Goal: Find specific page/section: Find specific page/section

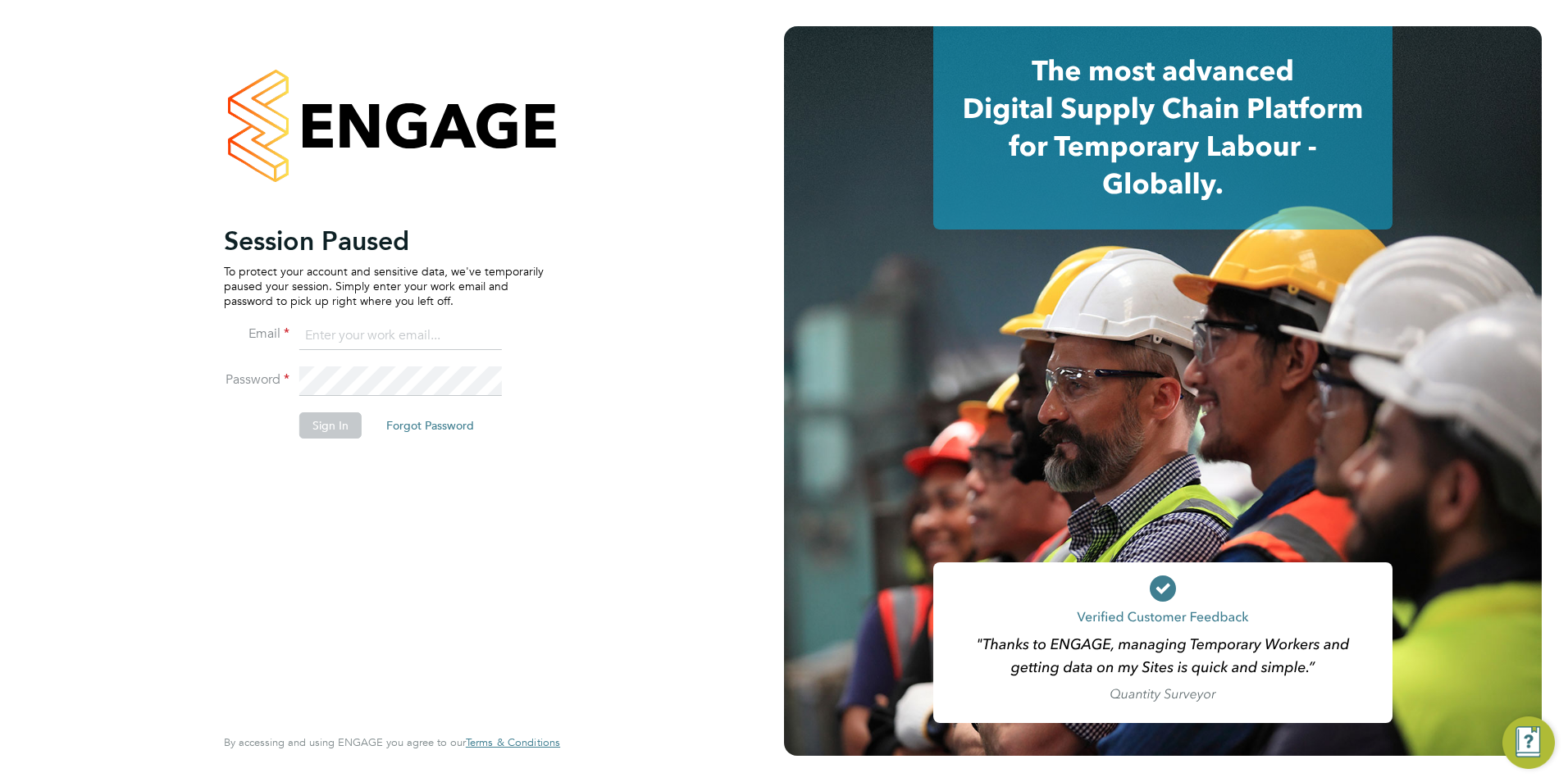
type input "[PERSON_NAME][EMAIL_ADDRESS][PERSON_NAME][DOMAIN_NAME]"
click at [333, 422] on button "Sign In" at bounding box center [331, 425] width 63 height 26
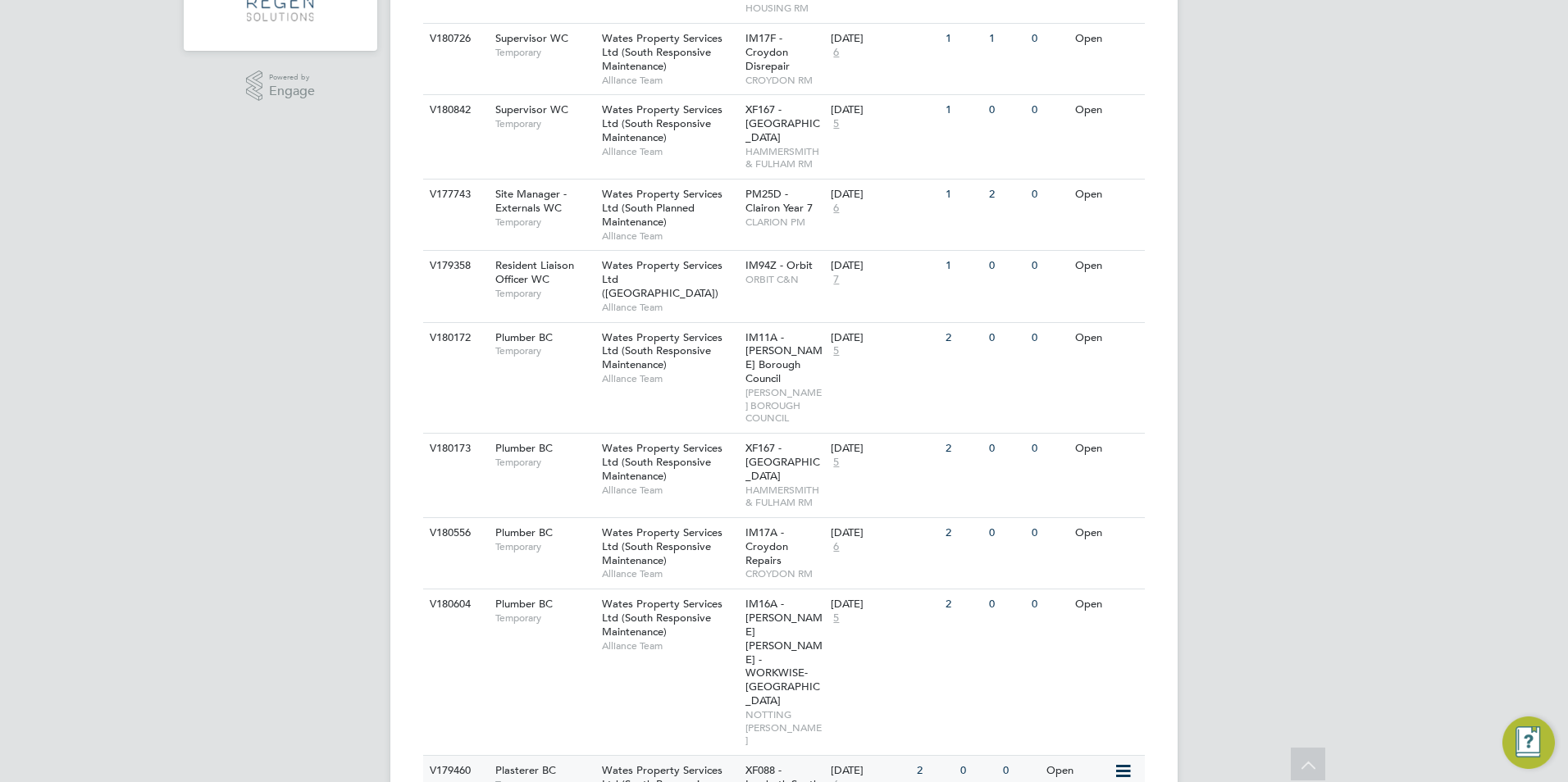
scroll to position [492, 0]
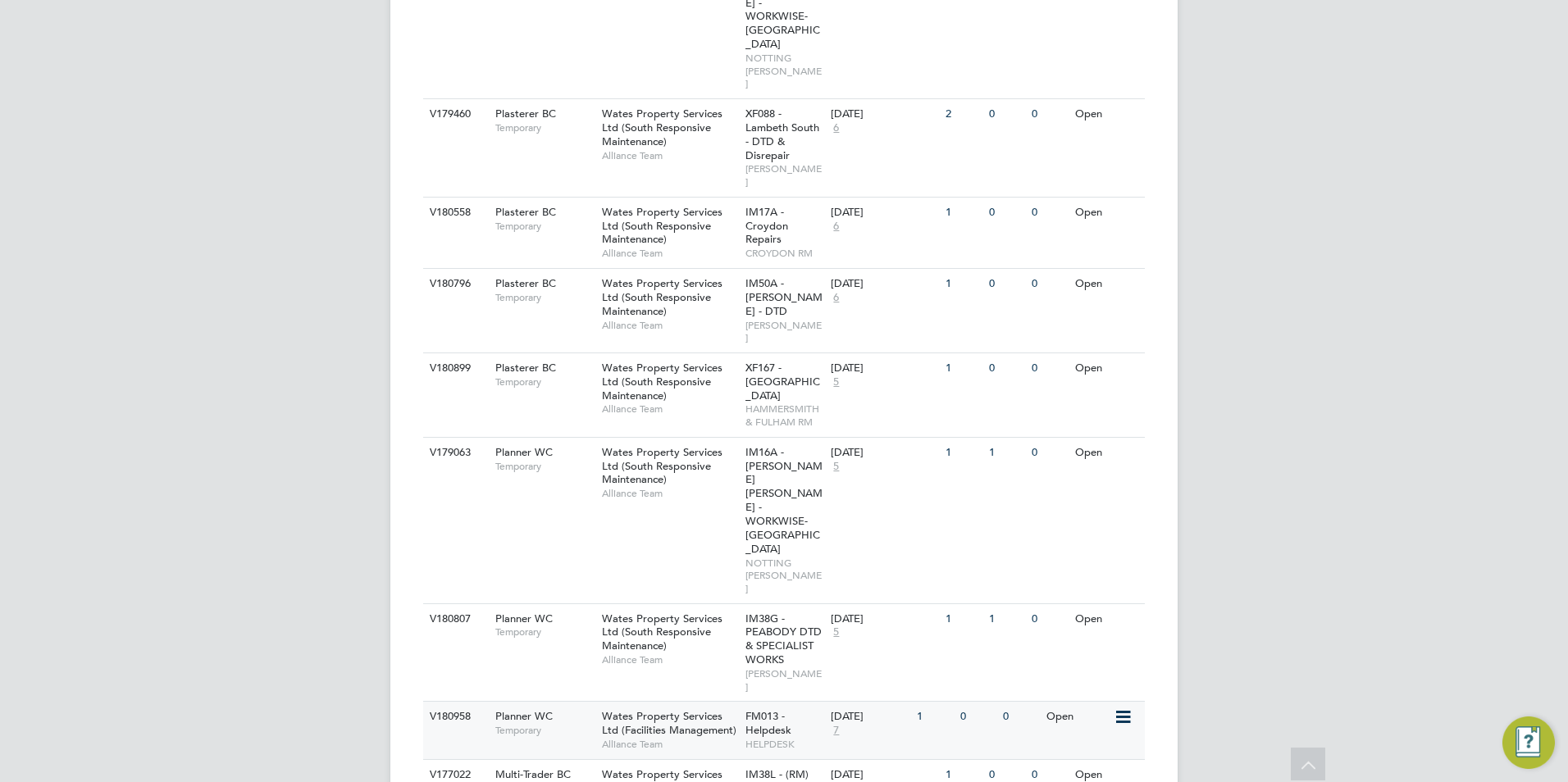
scroll to position [1147, 0]
click at [583, 701] on div "Planner WC Temporary" at bounding box center [540, 722] width 115 height 43
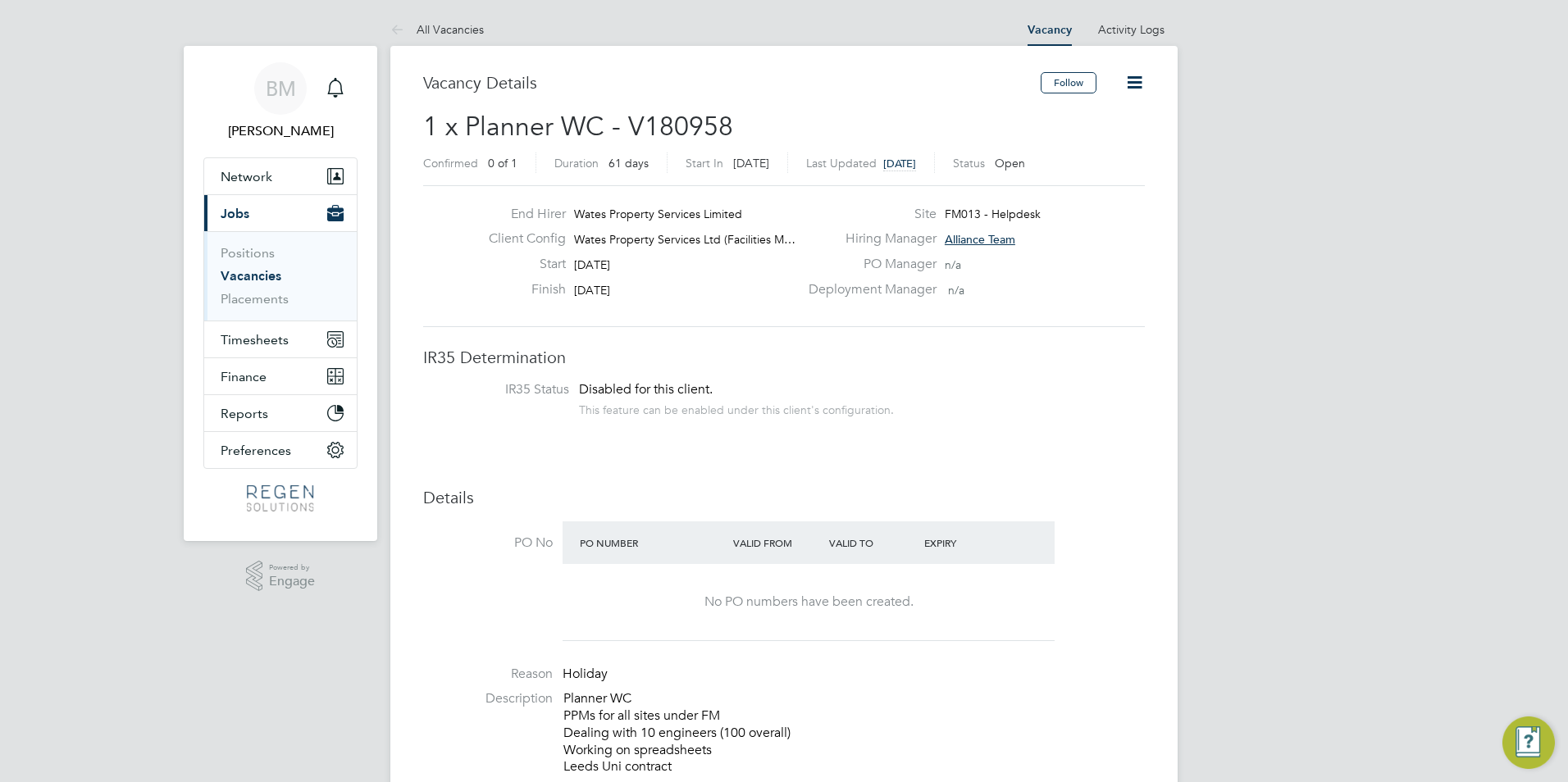
drag, startPoint x: 1500, startPoint y: 324, endPoint x: 197, endPoint y: 165, distance: 1312.7
